Goal: Download file/media

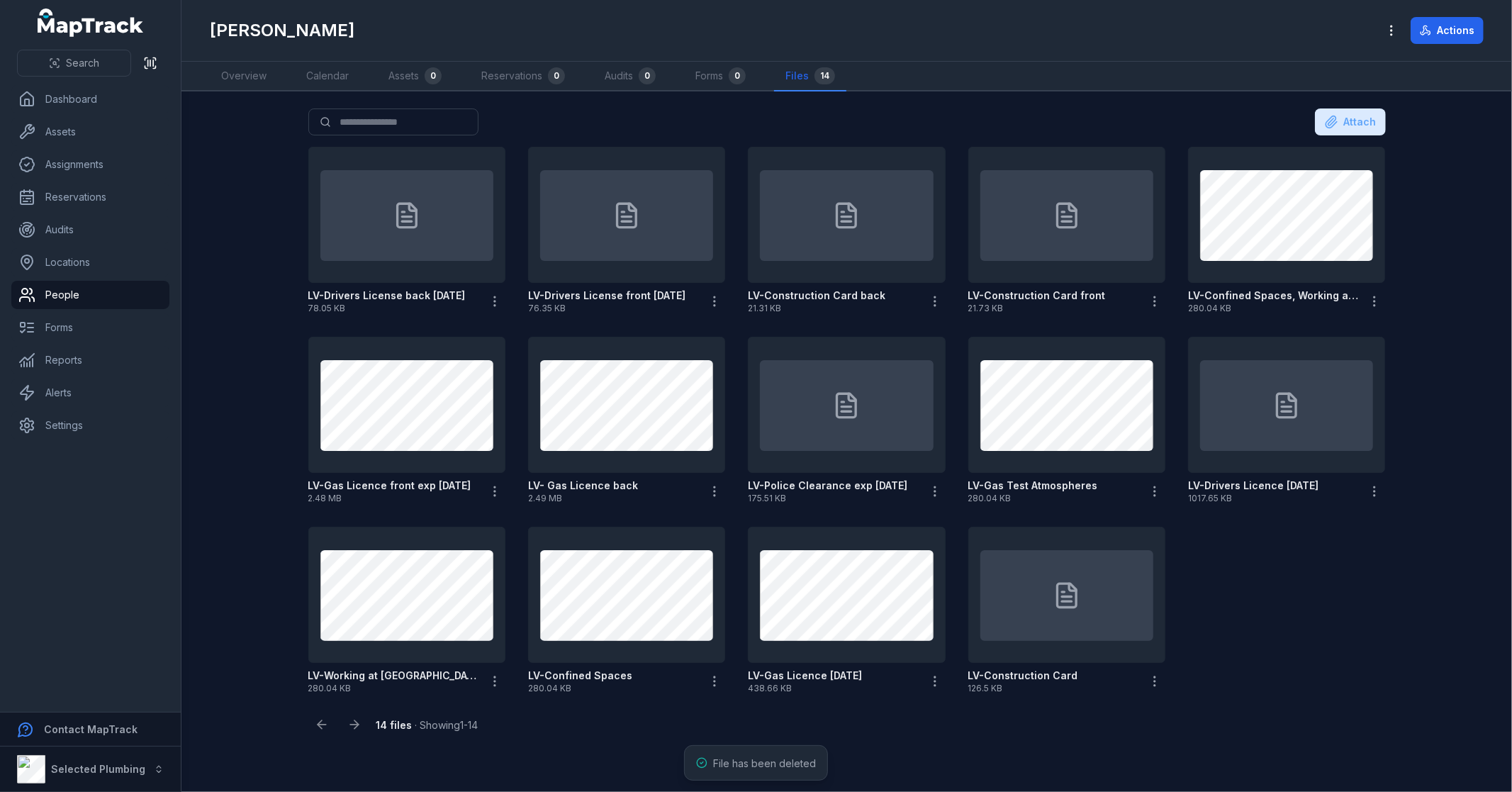
click at [1307, 621] on div "LV-Drivers License back [DATE] 78.05 KB LV-Drivers License front [DATE] 76.35 K…" at bounding box center [848, 420] width 1089 height 559
click at [1053, 604] on icon at bounding box center [1067, 595] width 28 height 28
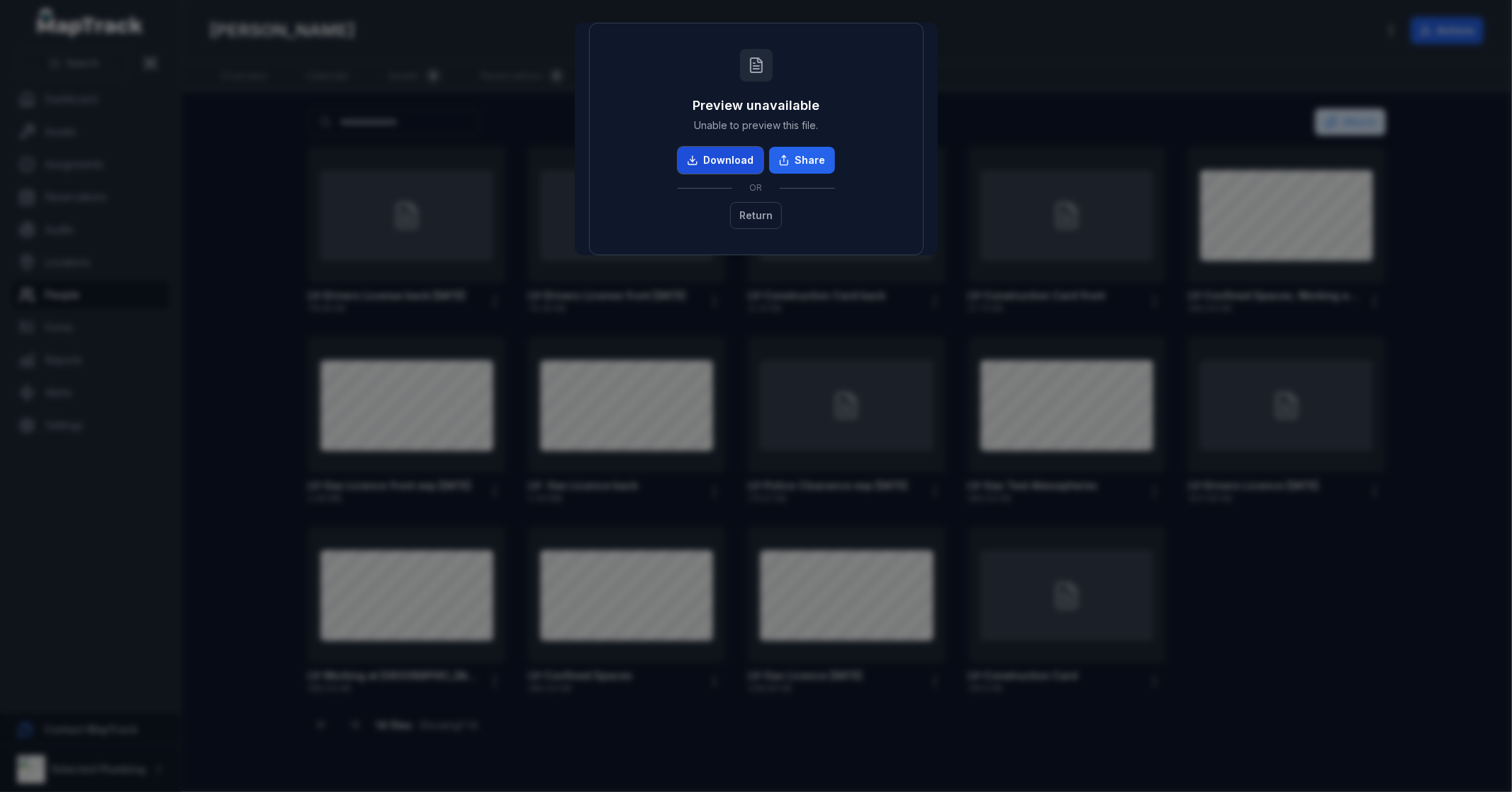
click at [728, 158] on link "Download" at bounding box center [721, 160] width 86 height 27
click at [770, 214] on button "Return" at bounding box center [756, 215] width 51 height 27
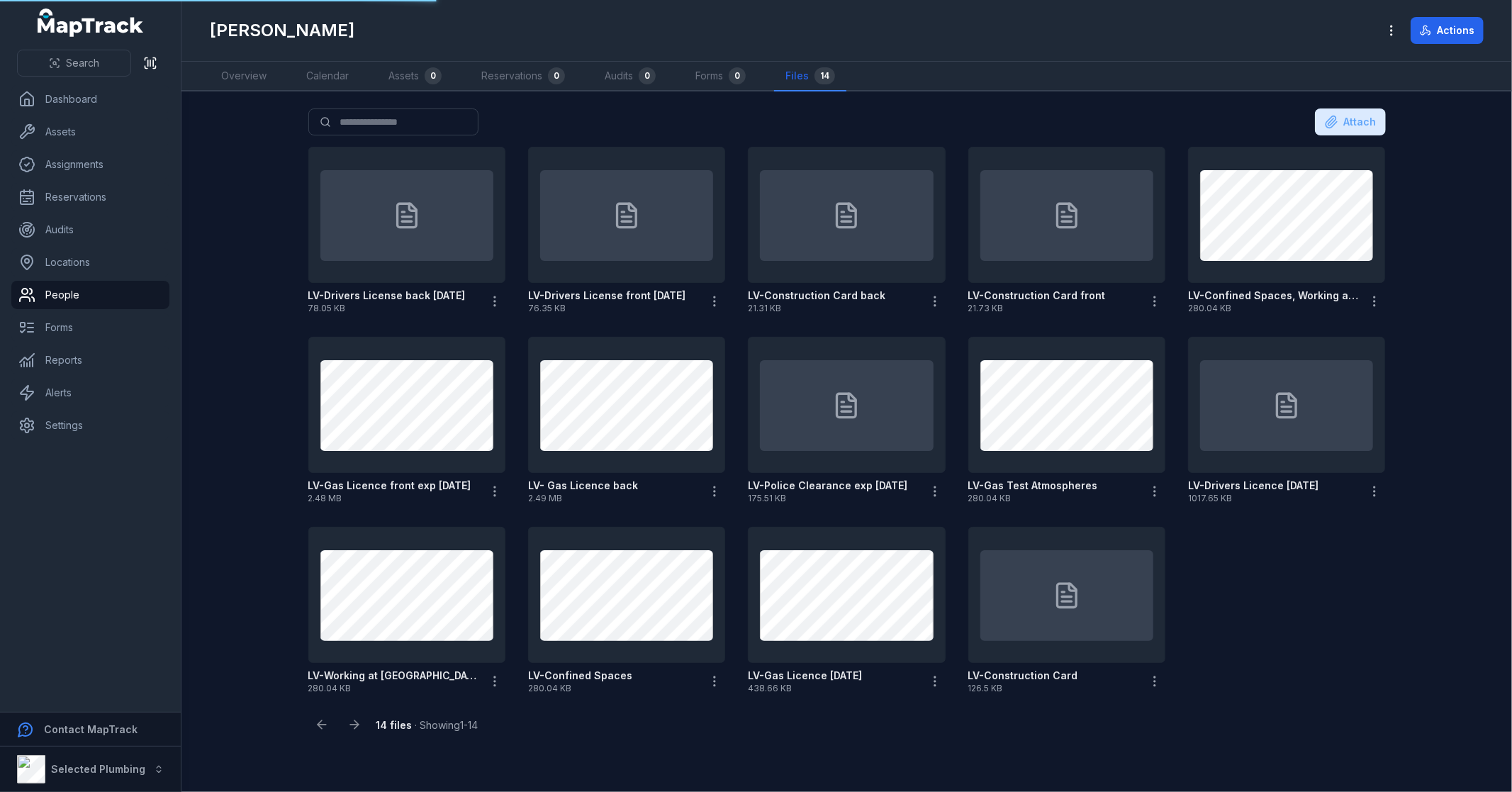
click at [1344, 612] on div "LV-Drivers License back 20.05.29 78.05 KB LV-Drivers License front 20.05.29 76.…" at bounding box center [848, 420] width 1089 height 559
click at [1288, 650] on div "LV-Drivers License back 20.05.29 78.05 KB LV-Drivers License front 20.05.29 76.…" at bounding box center [848, 420] width 1089 height 559
click at [238, 81] on link "Overview" at bounding box center [243, 76] width 68 height 30
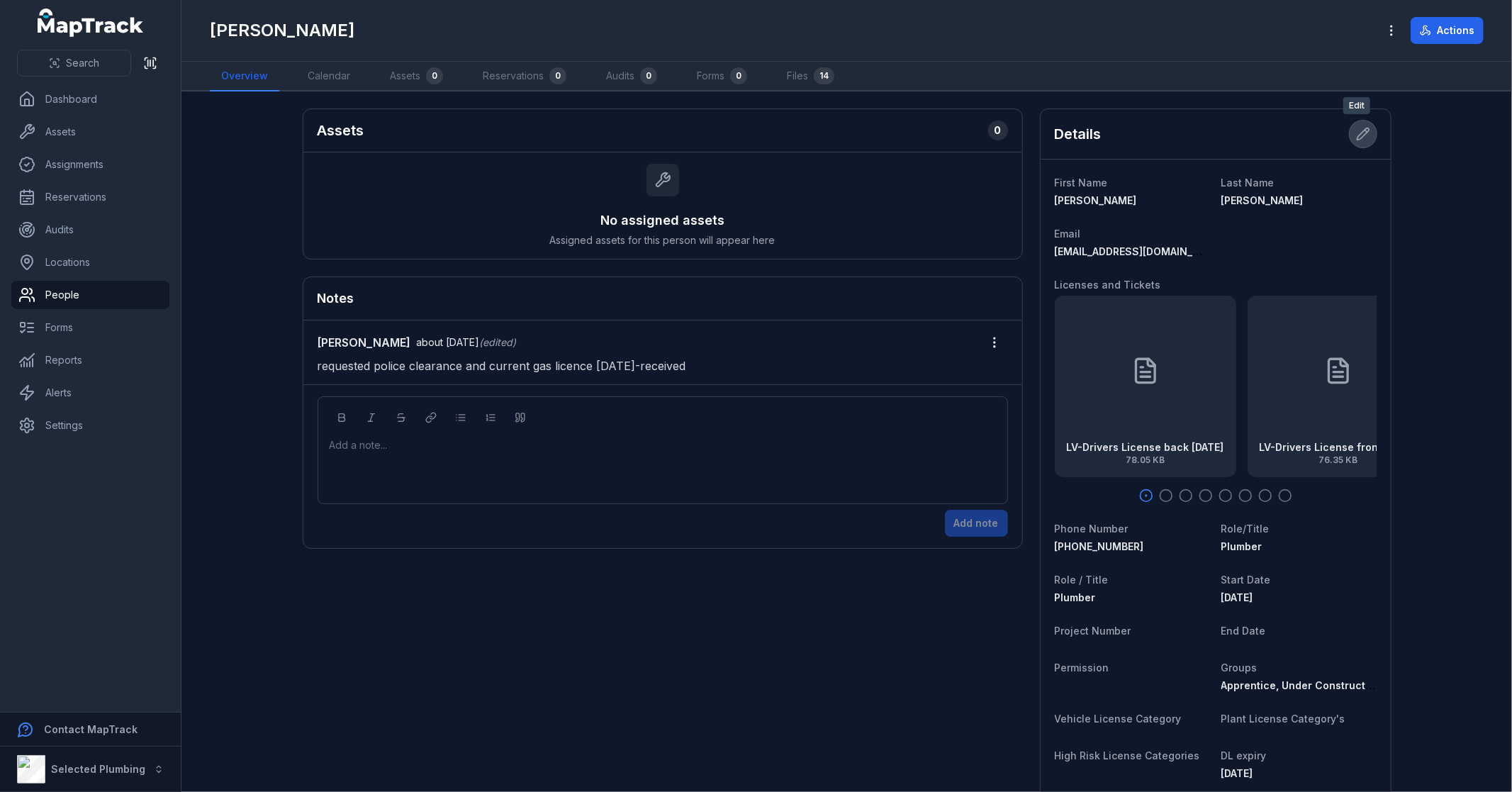
click at [1358, 144] on button at bounding box center [1363, 133] width 27 height 27
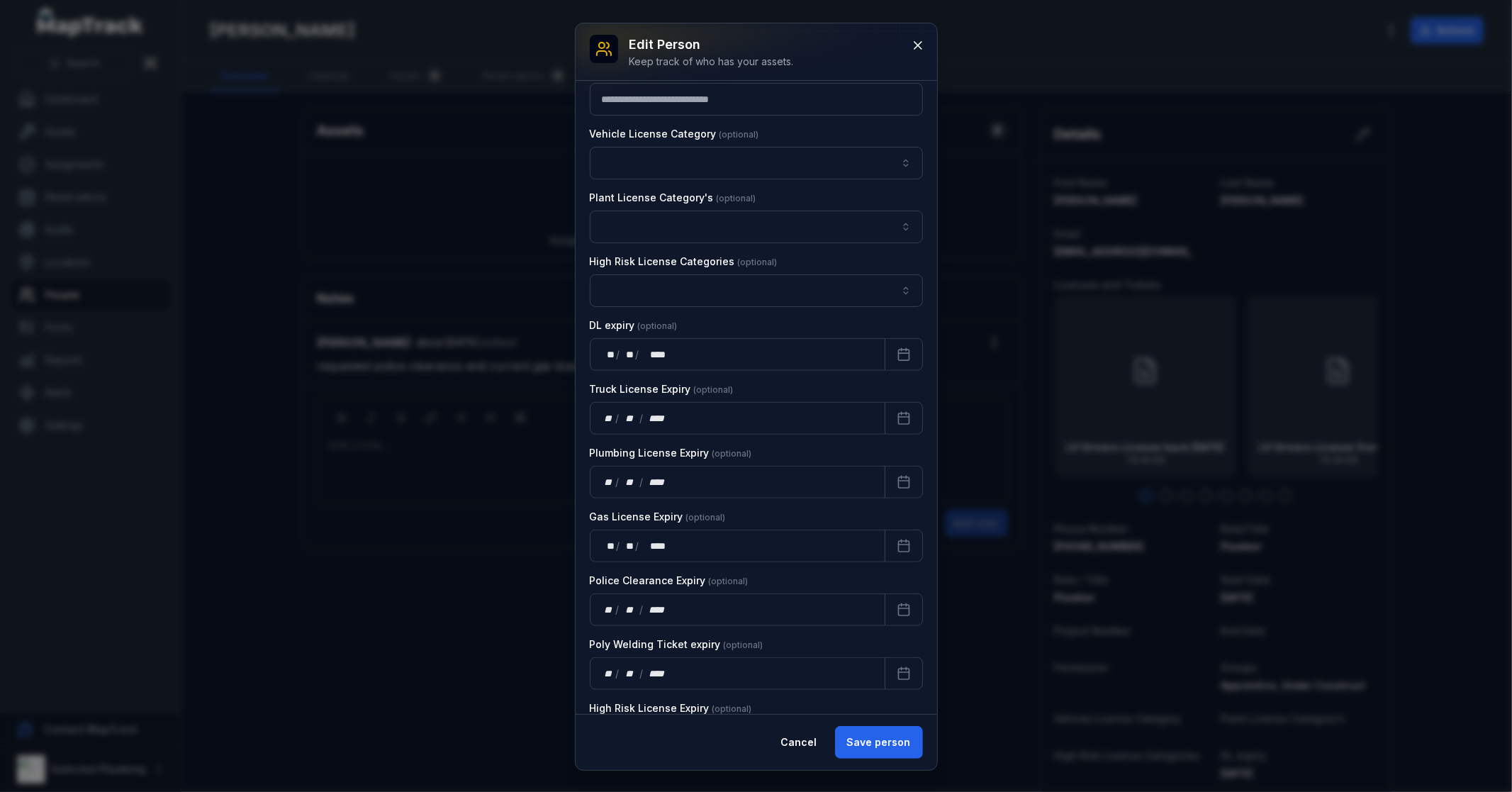
scroll to position [1024, 0]
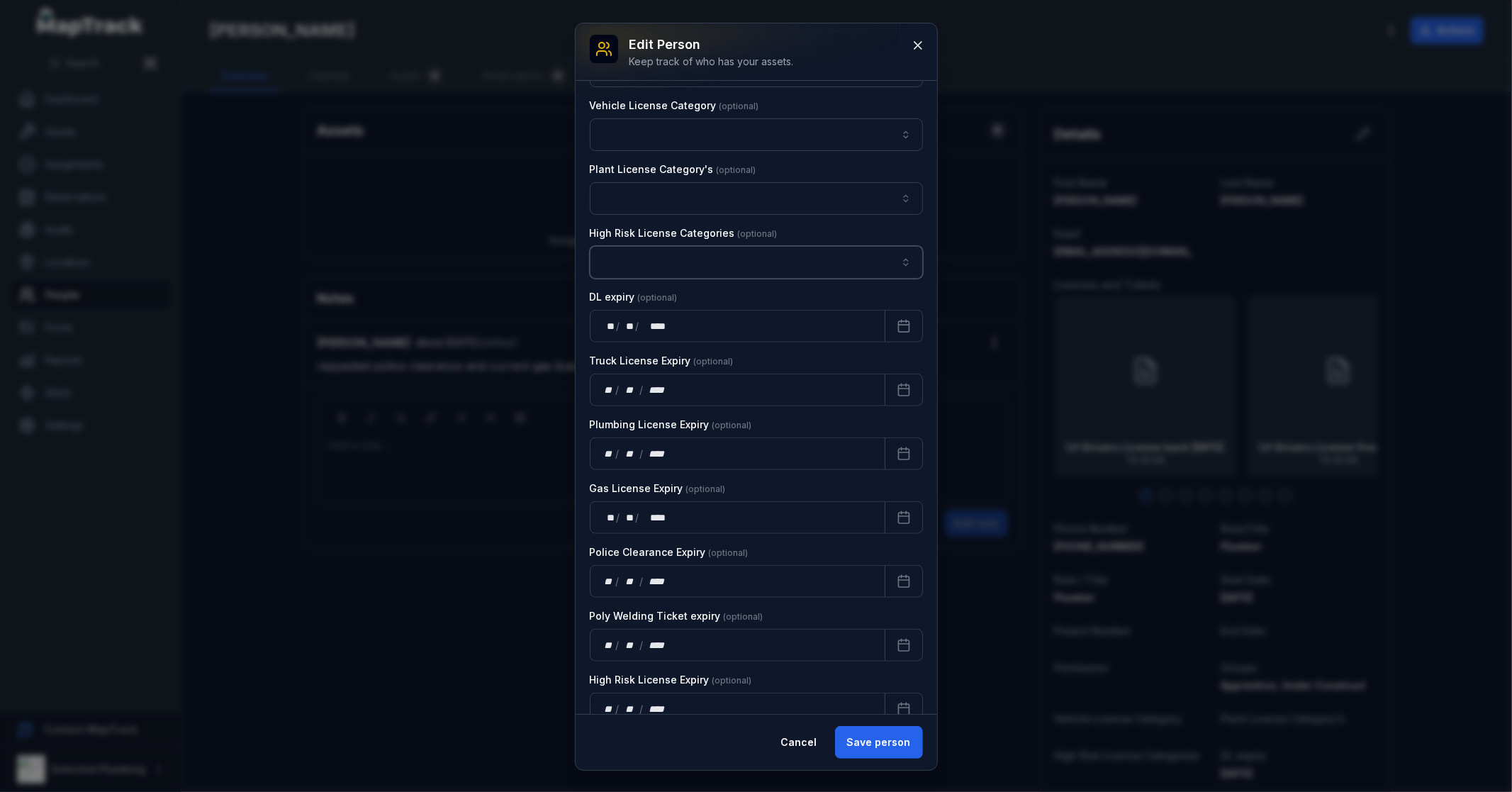
click at [780, 258] on button "button" at bounding box center [756, 262] width 333 height 33
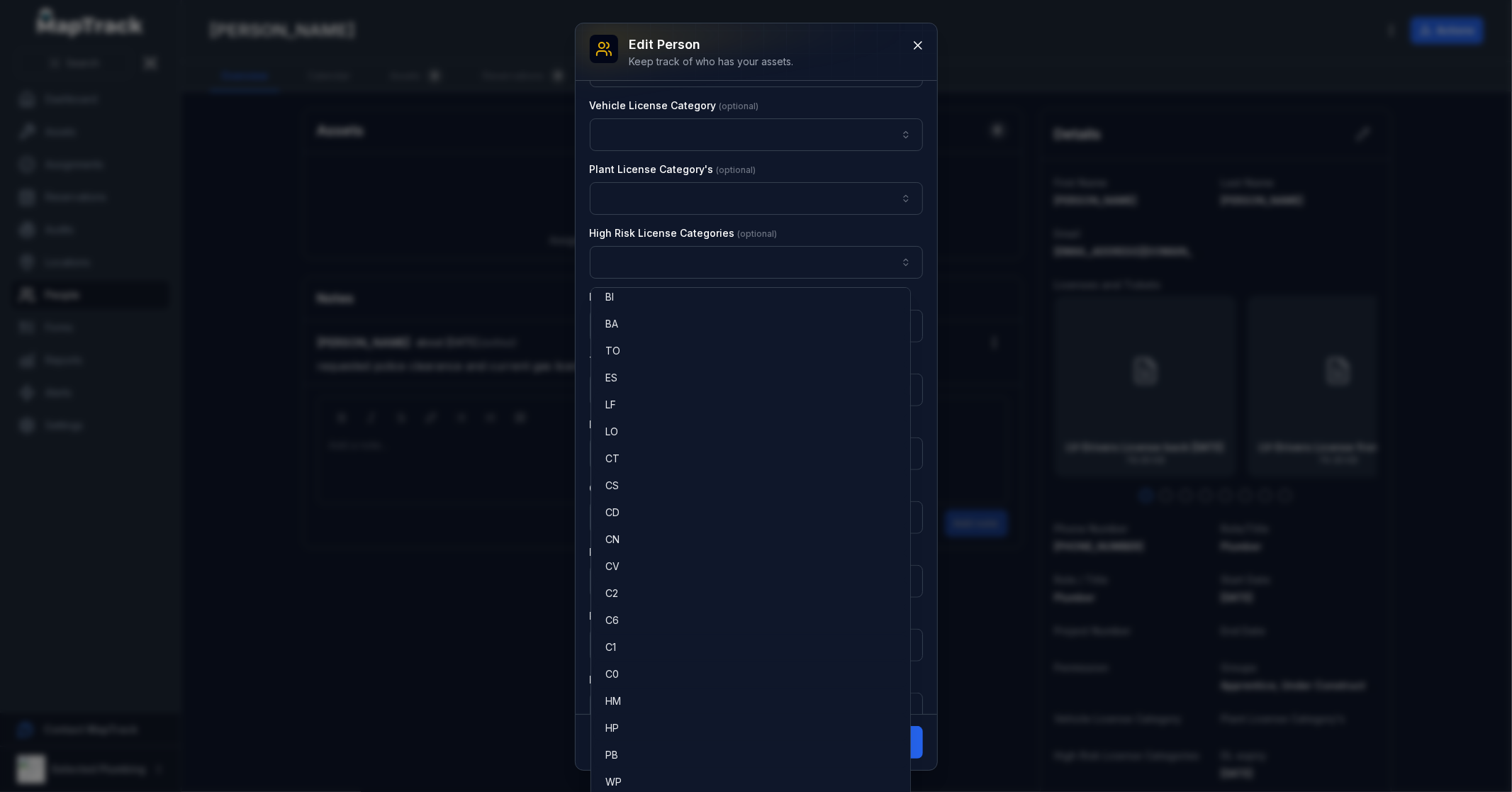
scroll to position [0, 0]
click at [693, 303] on div "SB" at bounding box center [751, 303] width 291 height 14
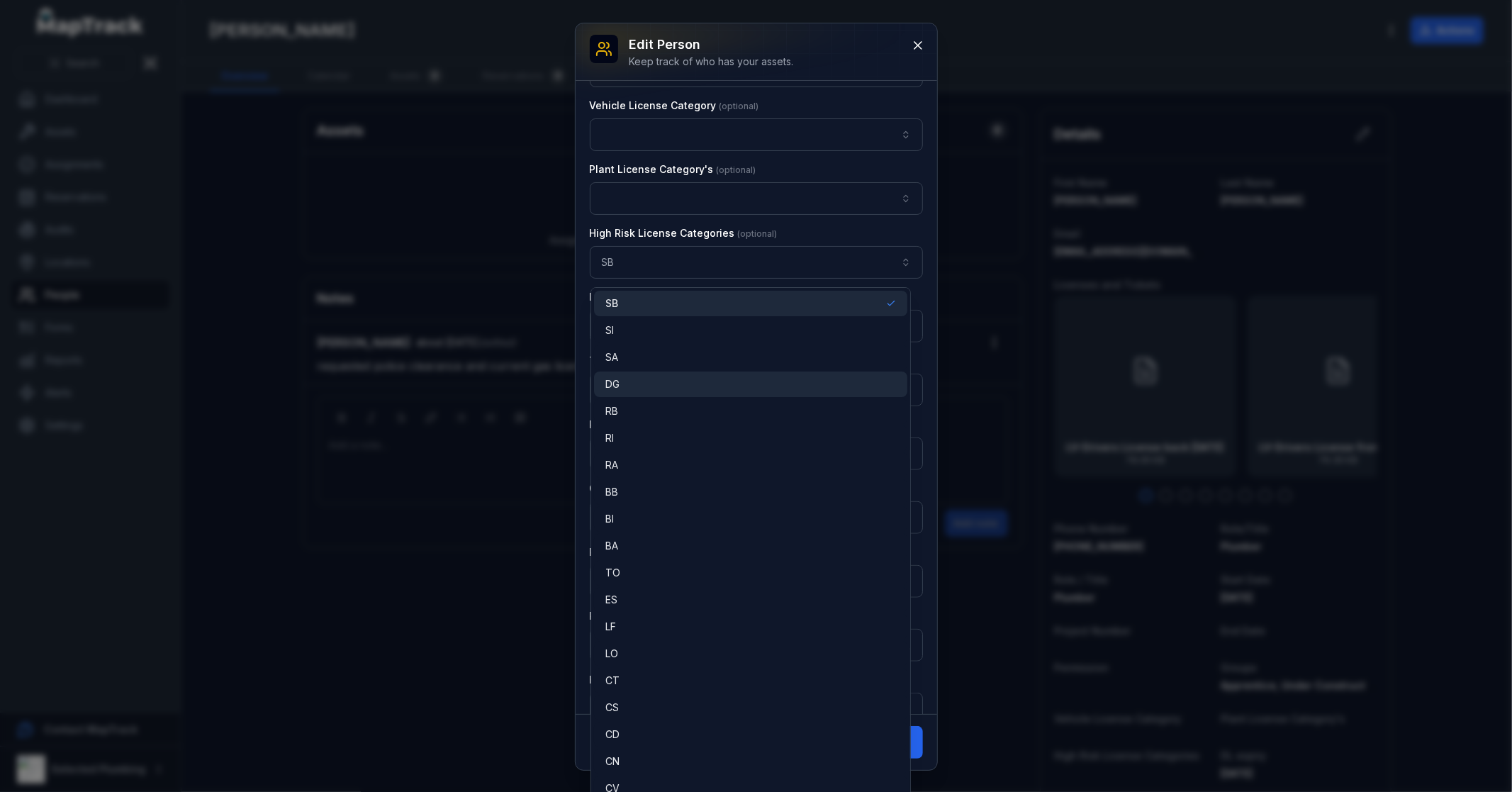
click at [670, 380] on div "DG" at bounding box center [751, 383] width 291 height 14
click at [658, 493] on div "BB" at bounding box center [751, 492] width 291 height 14
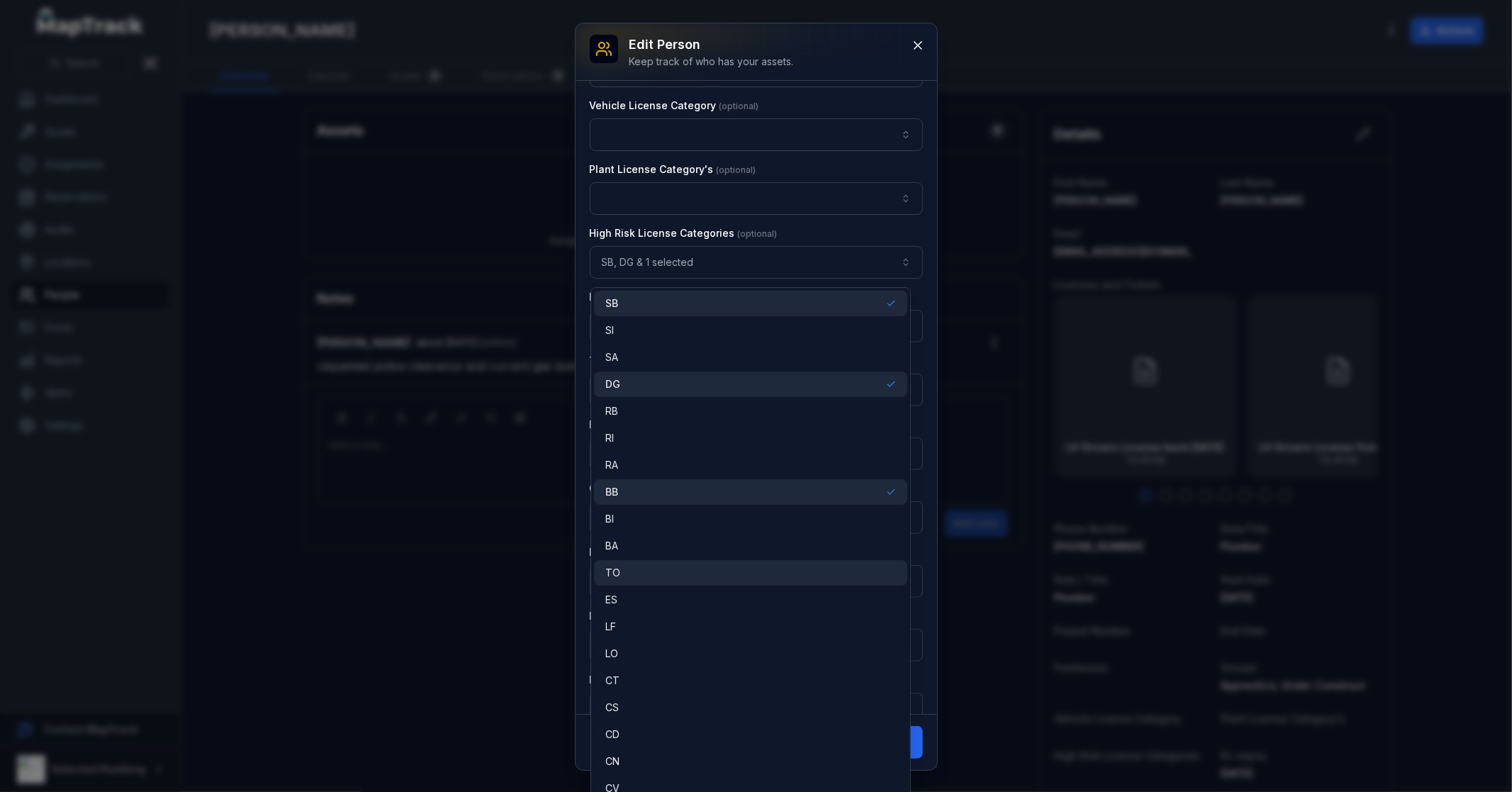
click at [662, 575] on div "TO" at bounding box center [751, 573] width 291 height 14
click at [664, 637] on div "LF" at bounding box center [751, 626] width 313 height 25
click at [681, 691] on div "CT" at bounding box center [751, 680] width 313 height 25
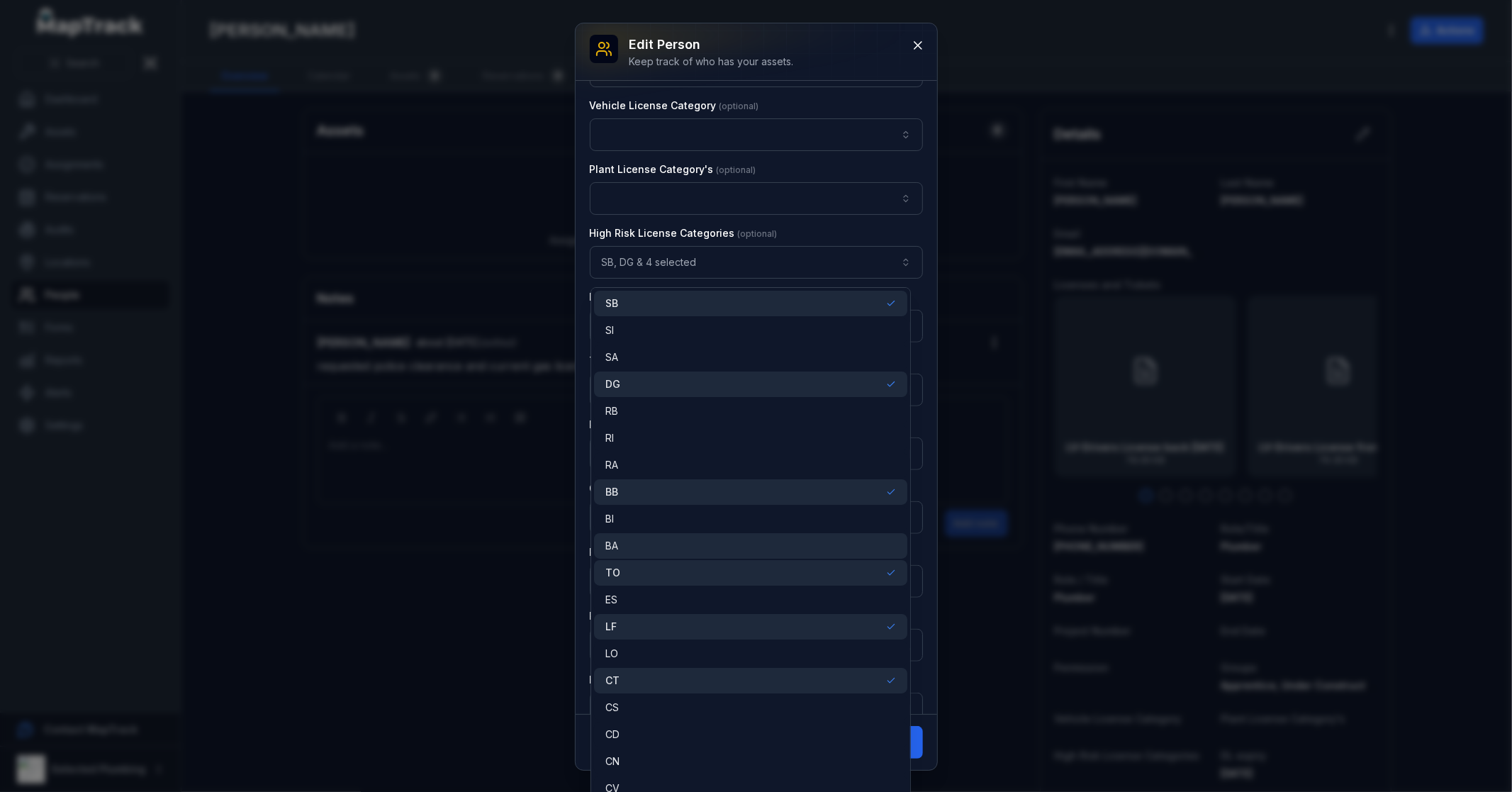
click at [683, 543] on div "BA" at bounding box center [751, 546] width 291 height 14
click at [770, 298] on div "SB" at bounding box center [751, 303] width 291 height 14
click at [733, 383] on div "DG" at bounding box center [751, 383] width 291 height 14
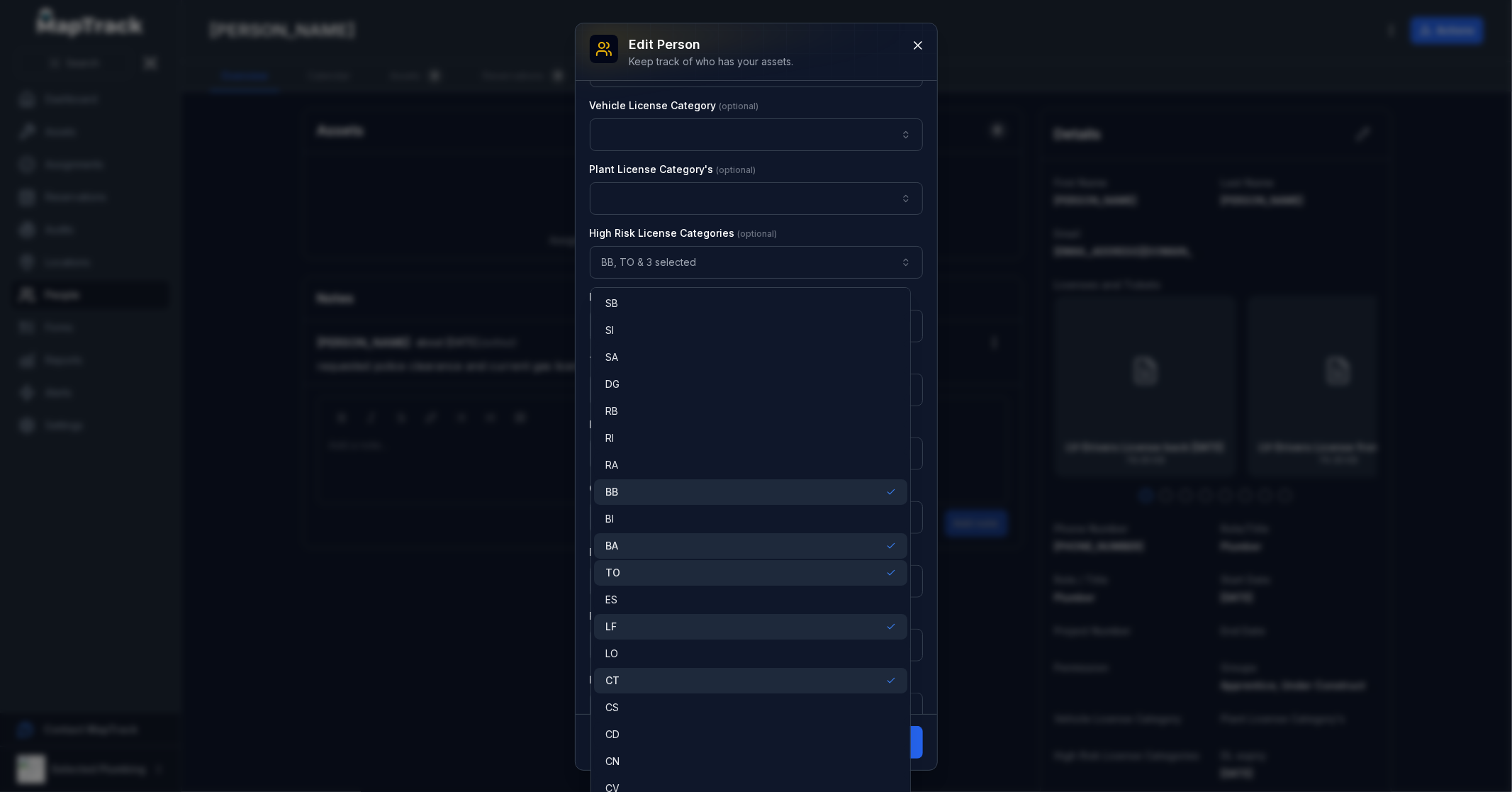
click at [761, 498] on div "BB" at bounding box center [751, 492] width 291 height 14
click at [746, 550] on div "BA" at bounding box center [751, 546] width 291 height 14
click at [735, 576] on div "TO" at bounding box center [751, 573] width 291 height 14
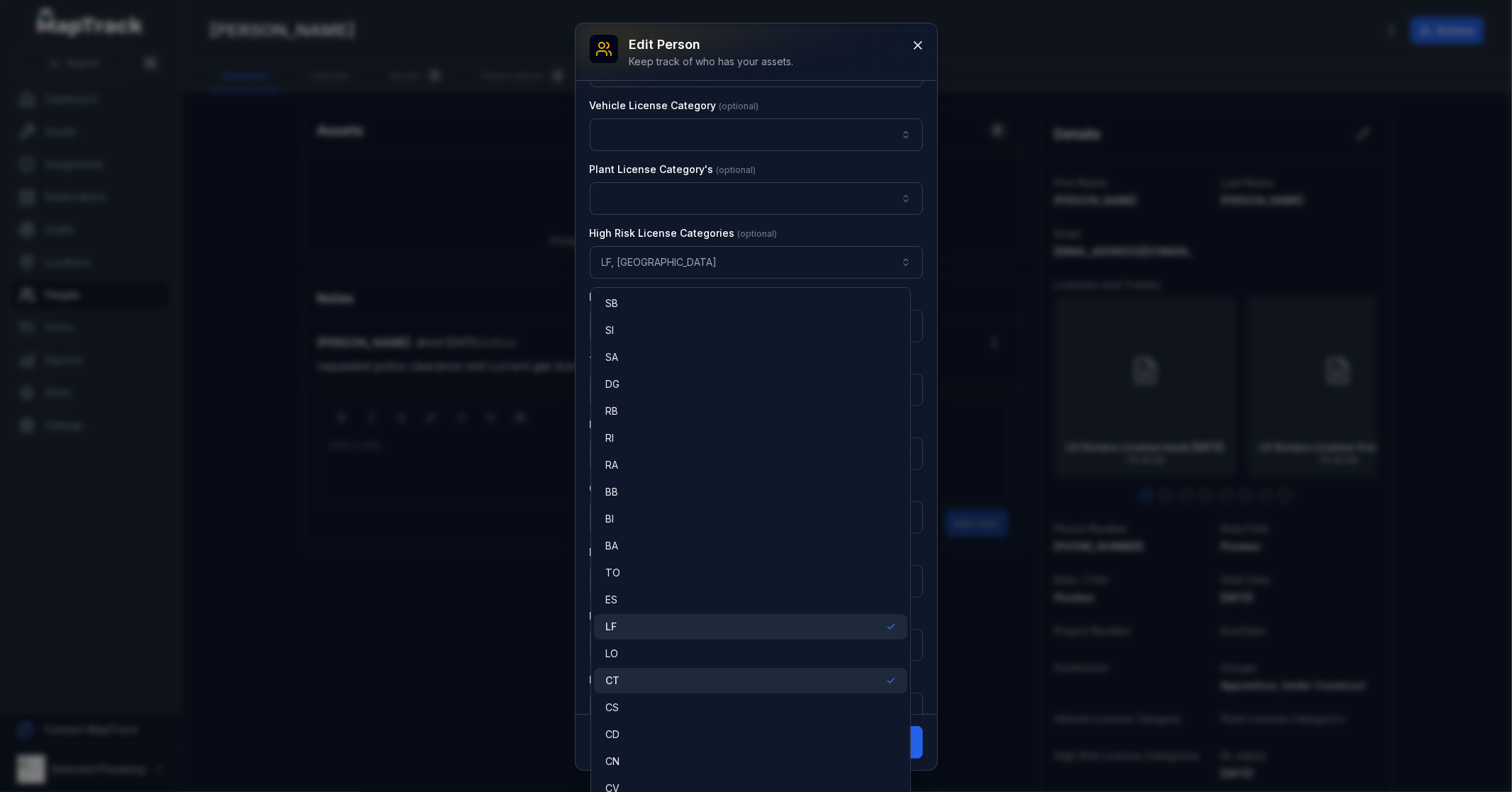
click at [749, 640] on div "SB SI SA DG RB RI RA BB BI BA TO ES [PERSON_NAME] CT CS CD CN CV C2 C6 C1 C0 HM…" at bounding box center [751, 542] width 321 height 510
drag, startPoint x: 775, startPoint y: 619, endPoint x: 783, endPoint y: 613, distance: 10.0
click at [775, 622] on div "LF" at bounding box center [751, 626] width 291 height 14
click at [792, 675] on div "CT" at bounding box center [751, 680] width 291 height 14
click at [702, 265] on button "button" at bounding box center [756, 262] width 333 height 33
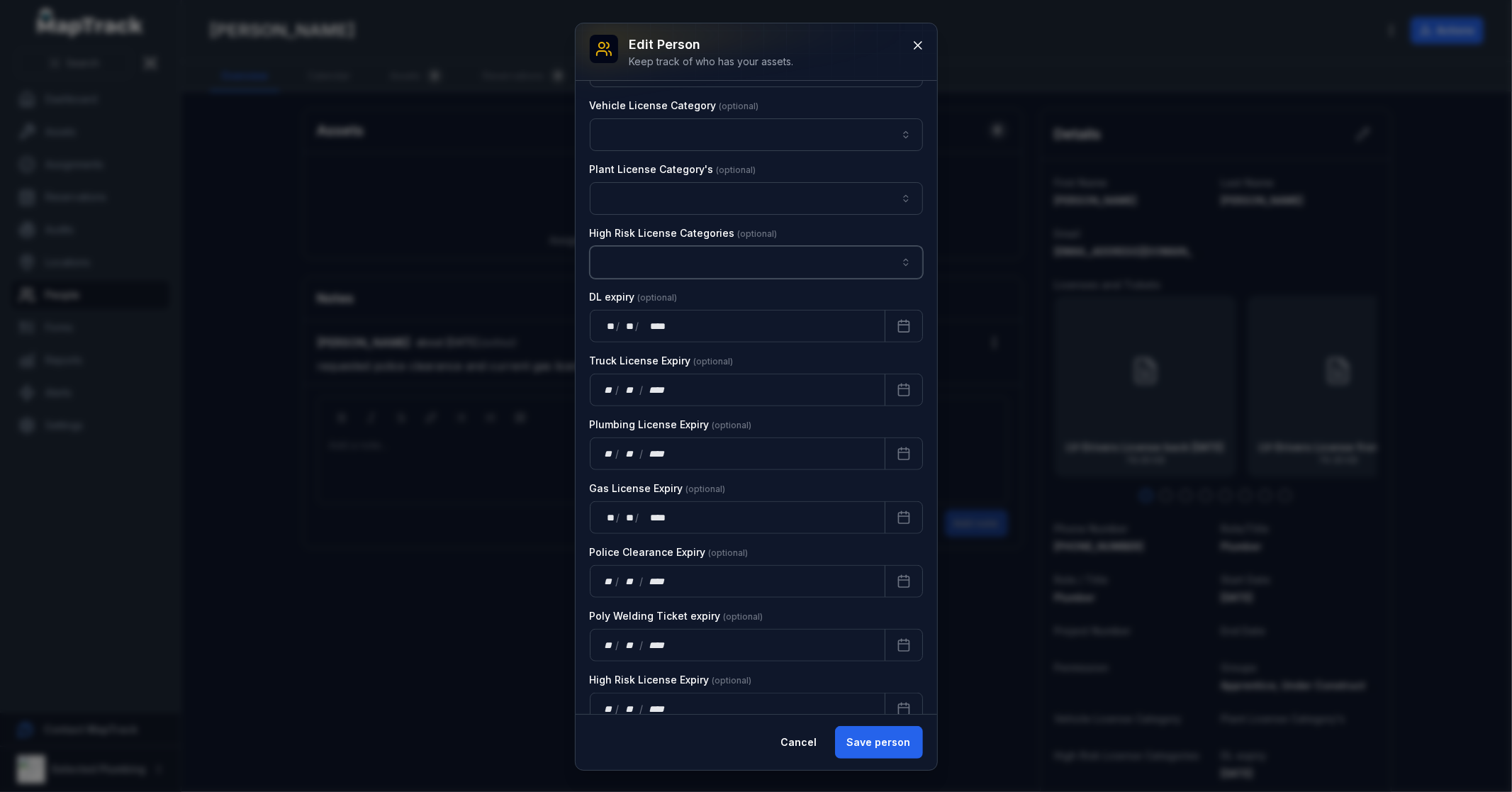
click at [722, 261] on button "button" at bounding box center [756, 262] width 333 height 33
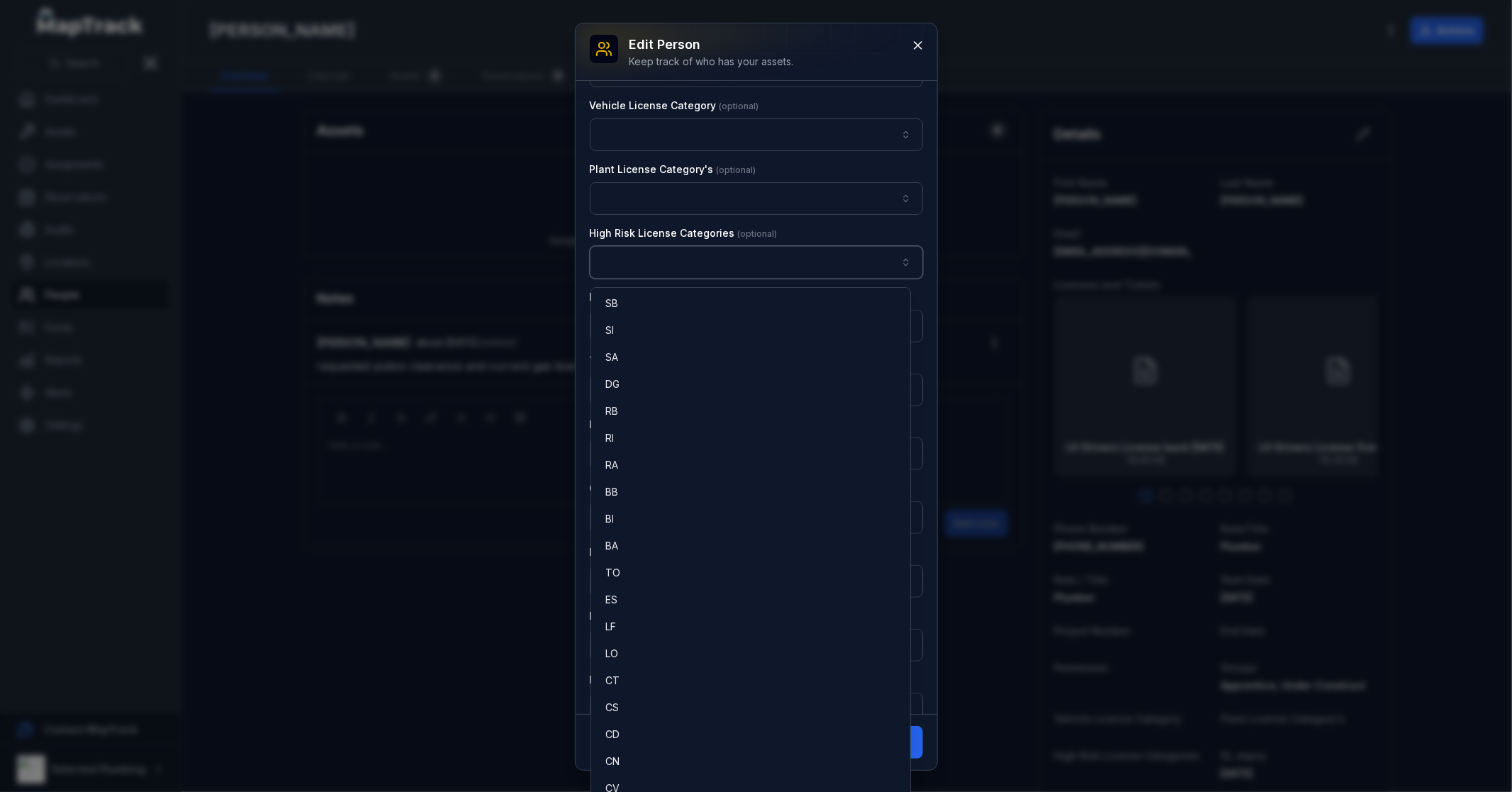
click at [722, 261] on button "button" at bounding box center [756, 262] width 333 height 33
